Goal: Check status: Check status

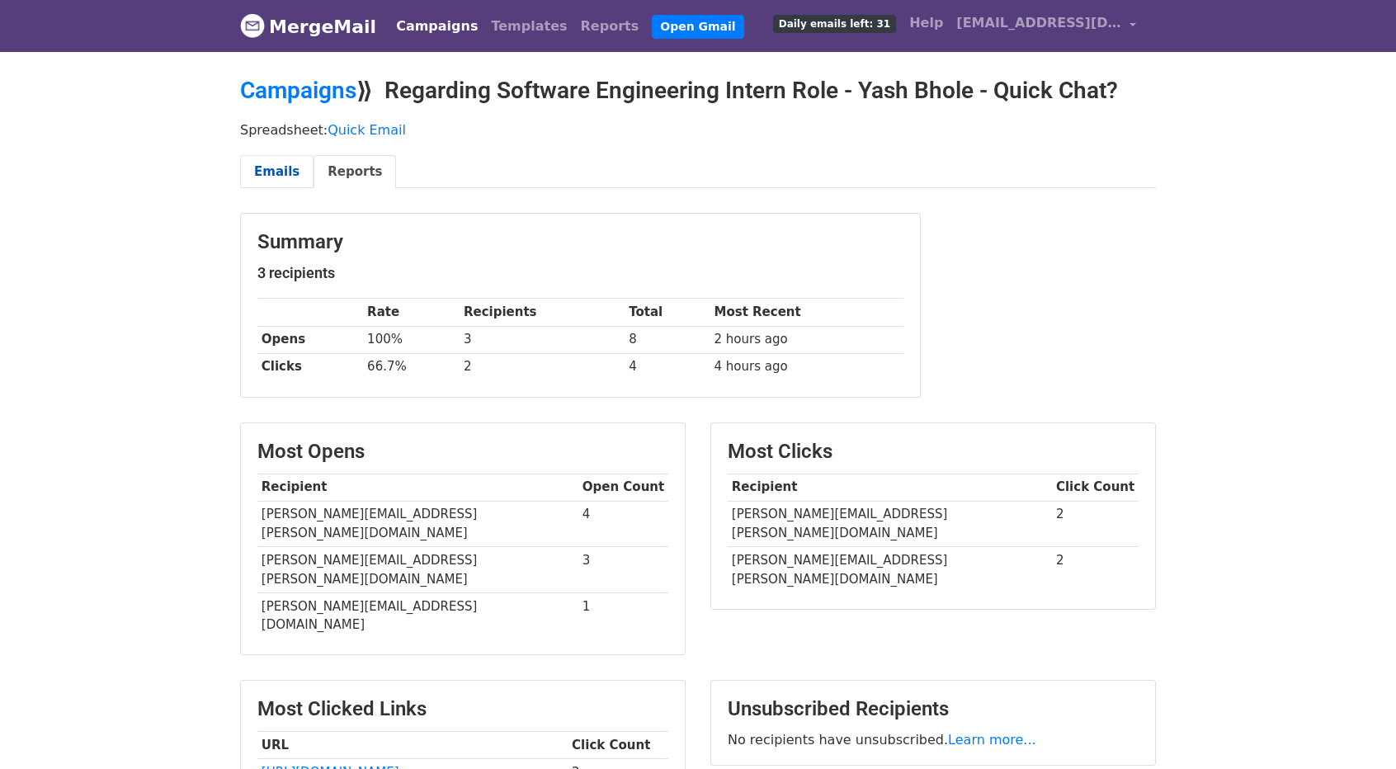
click at [274, 182] on link "Emails" at bounding box center [276, 172] width 73 height 34
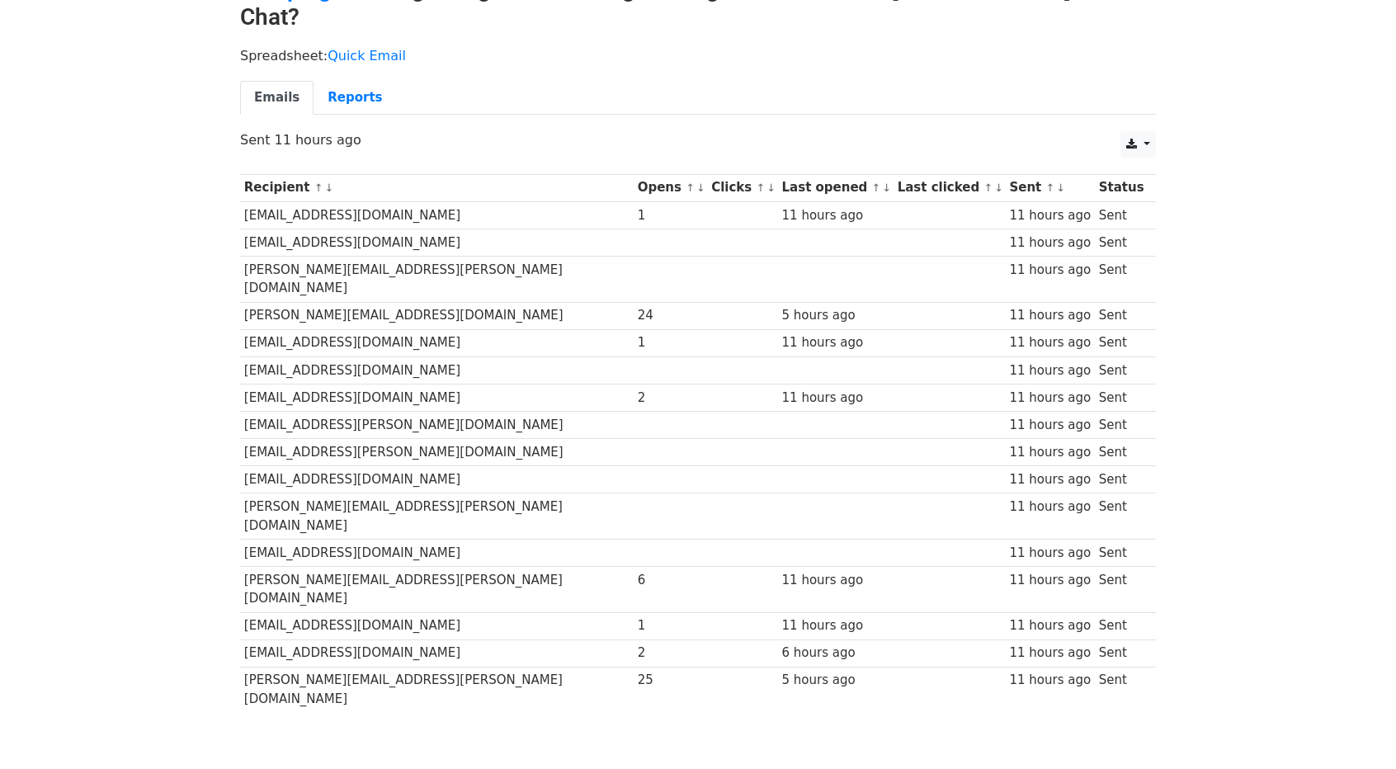
click at [338, 78] on div "Spreadsheet: Quick Email Emails Reports" at bounding box center [698, 85] width 941 height 92
click at [338, 82] on link "Reports" at bounding box center [355, 98] width 83 height 34
